Goal: Navigation & Orientation: Find specific page/section

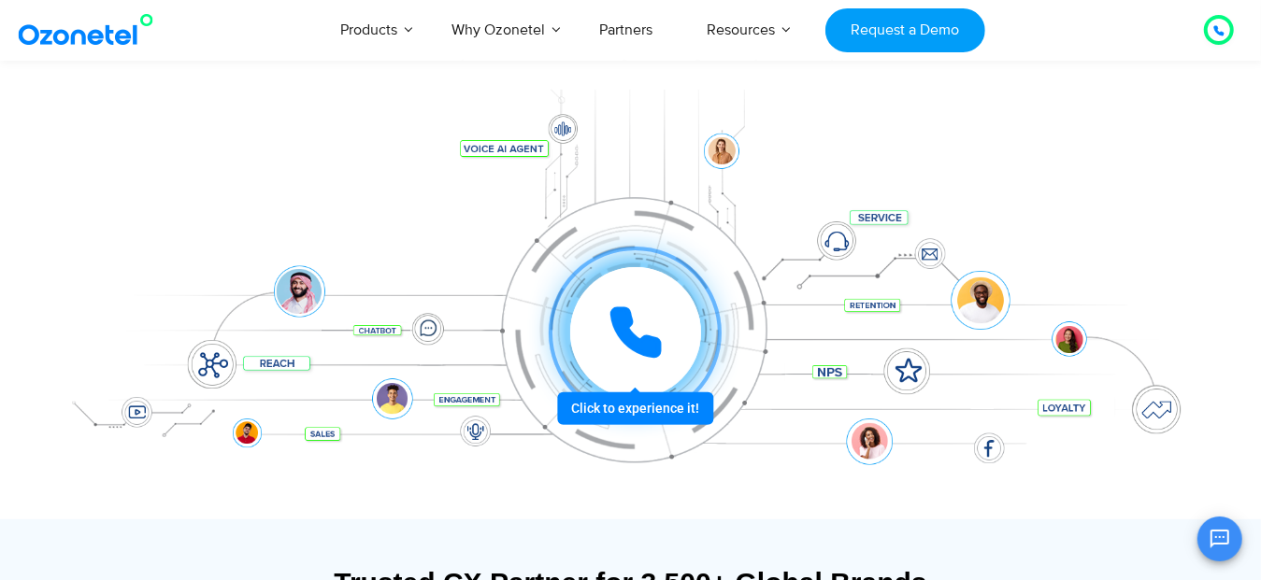
scroll to position [187, 0]
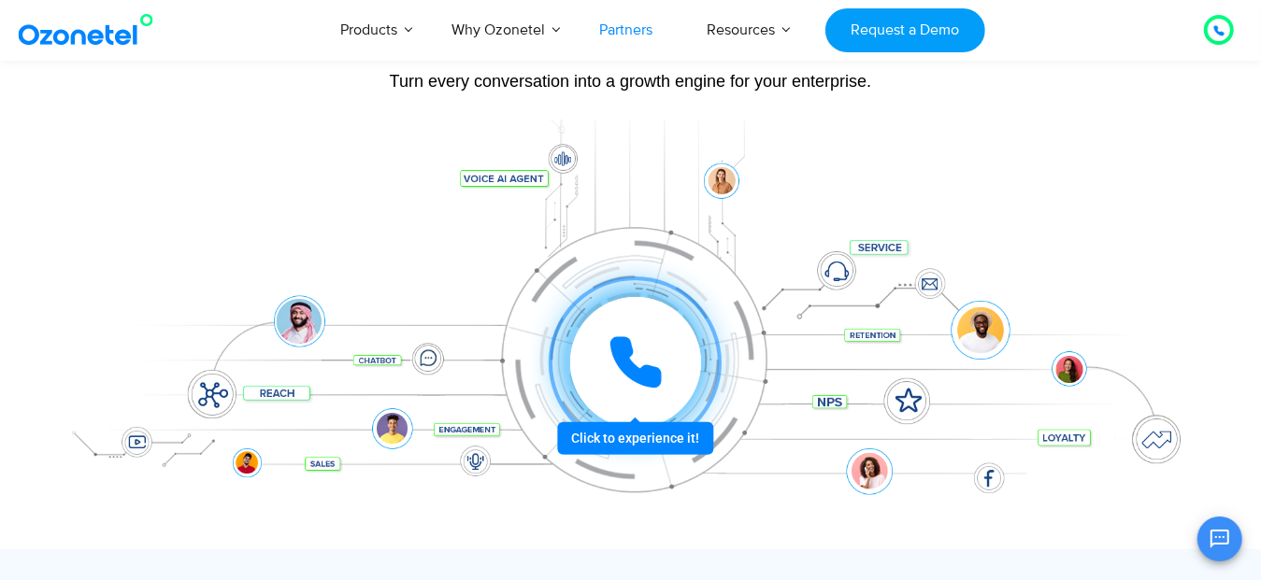
click at [646, 29] on link "Partners" at bounding box center [625, 30] width 107 height 62
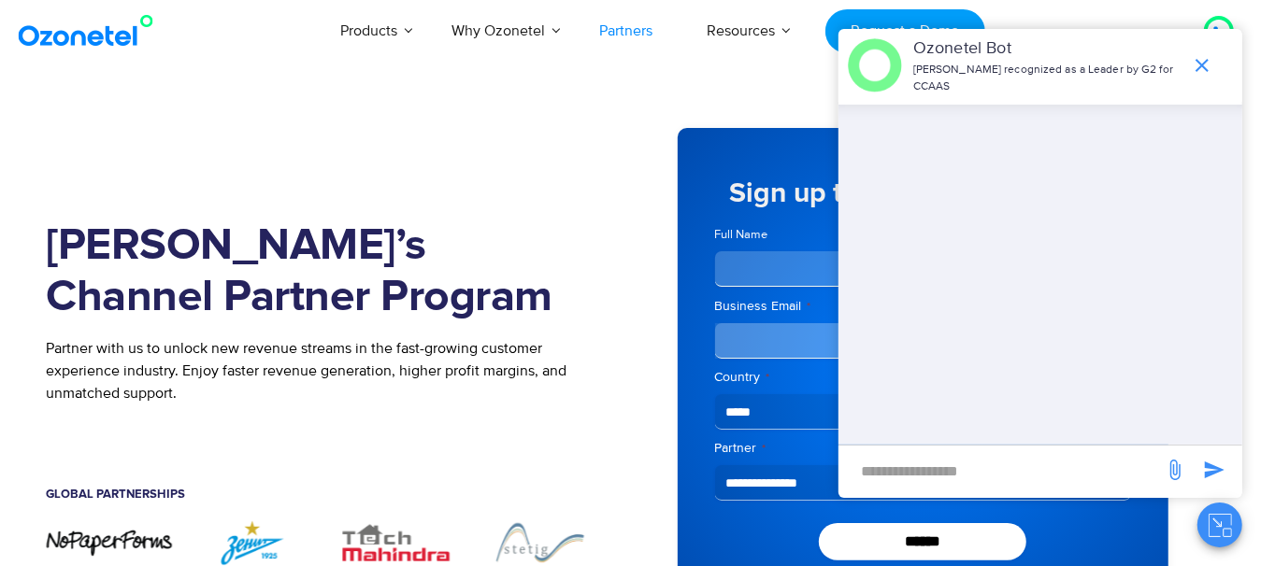
click at [1206, 56] on icon "end chat or minimize" at bounding box center [1202, 65] width 22 height 22
